Goal: Transaction & Acquisition: Purchase product/service

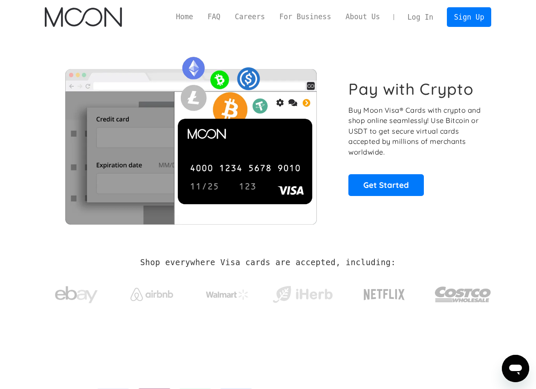
click at [423, 16] on link "Log In" at bounding box center [421, 17] width 40 height 19
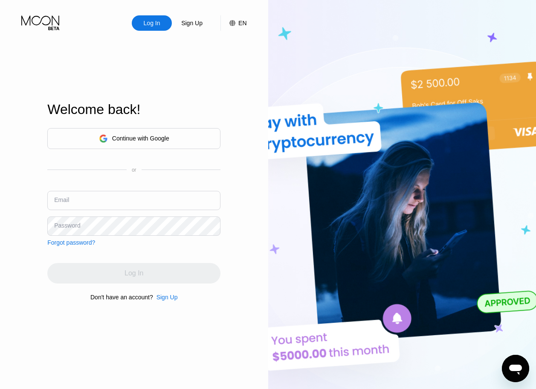
click at [158, 139] on div "Continue with Google" at bounding box center [140, 138] width 57 height 7
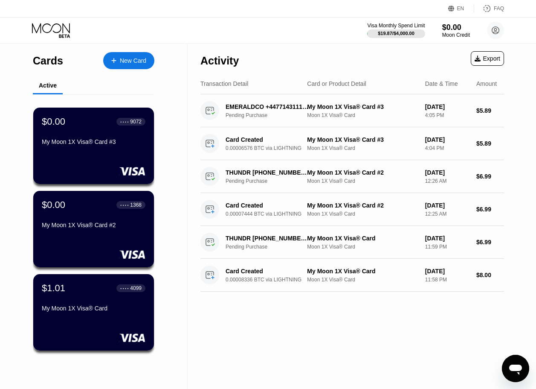
click at [282, 355] on div "Activity Export Transaction Detail Card or Product Detail Date & Time Amount EM…" at bounding box center [352, 216] width 329 height 345
click at [124, 60] on div "New Card" at bounding box center [133, 60] width 26 height 7
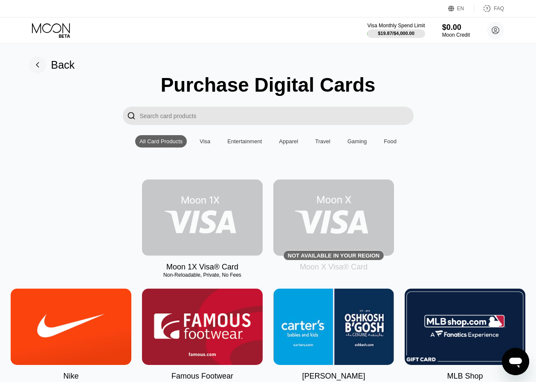
click at [223, 240] on img at bounding box center [202, 218] width 121 height 76
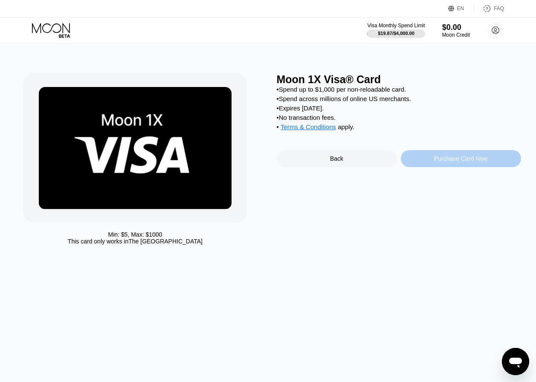
click at [437, 161] on div "Purchase Card Now" at bounding box center [461, 158] width 120 height 17
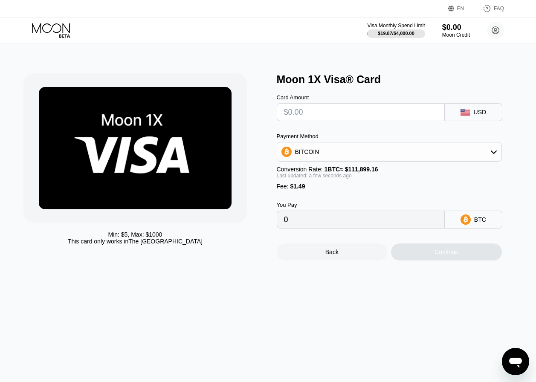
click at [343, 120] on input "text" at bounding box center [361, 112] width 154 height 17
type input "$30"
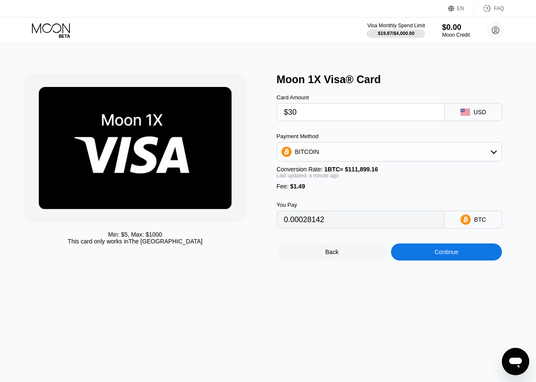
type input "0.00028142"
type input "$30"
click at [407, 83] on div "Moon 1X Visa® Card" at bounding box center [399, 79] width 244 height 12
click at [449, 256] on div "Continue" at bounding box center [447, 252] width 24 height 7
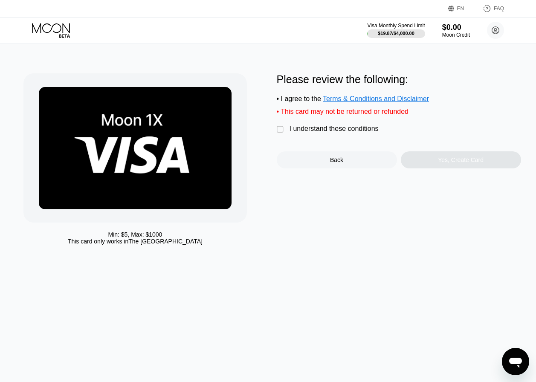
click at [305, 133] on div "I understand these conditions" at bounding box center [334, 129] width 89 height 8
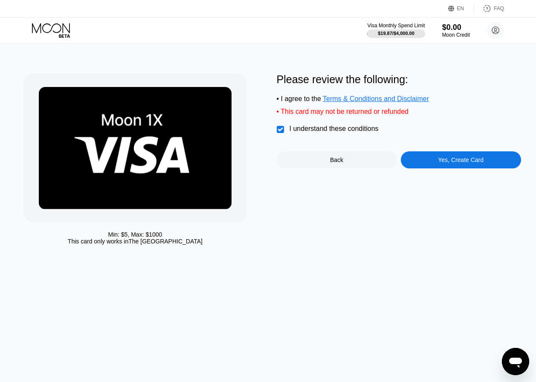
click at [447, 163] on div "Yes, Create Card" at bounding box center [461, 160] width 46 height 7
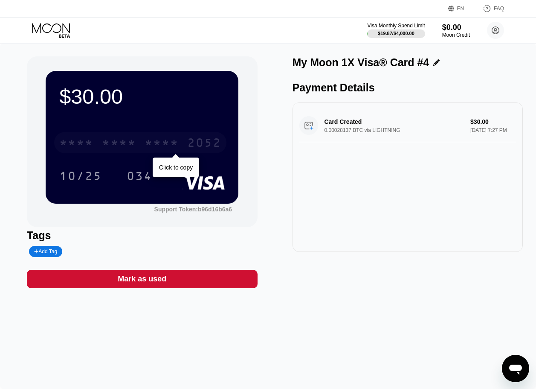
click at [156, 142] on div "* * * *" at bounding box center [162, 144] width 34 height 14
